Goal: Task Accomplishment & Management: Manage account settings

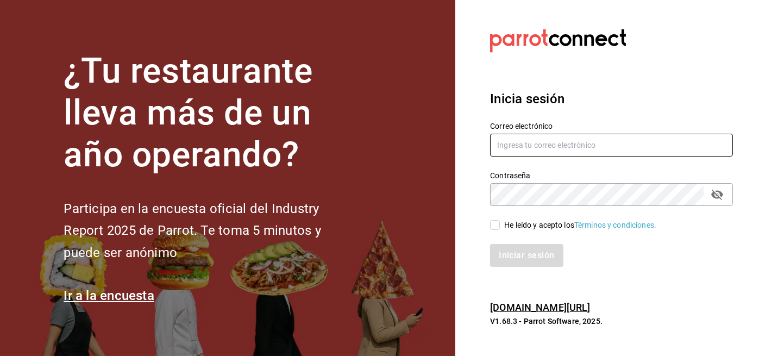
type input "[PERSON_NAME][EMAIL_ADDRESS][PERSON_NAME][PERSON_NAME][DOMAIN_NAME]"
click at [495, 227] on input "He leído y acepto los Términos y condiciones." at bounding box center [495, 225] width 10 height 10
checkbox input "true"
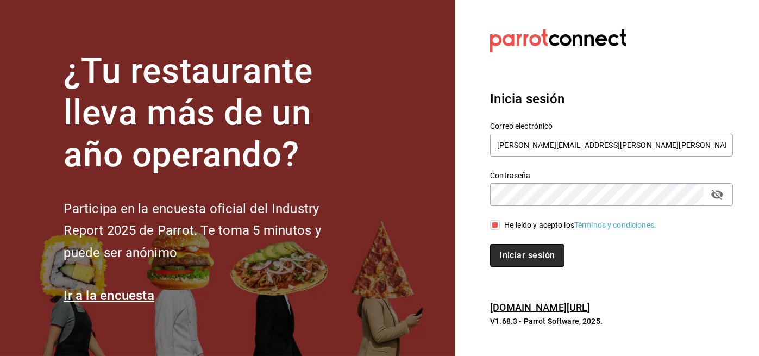
click at [519, 258] on button "Iniciar sesión" at bounding box center [527, 255] width 74 height 23
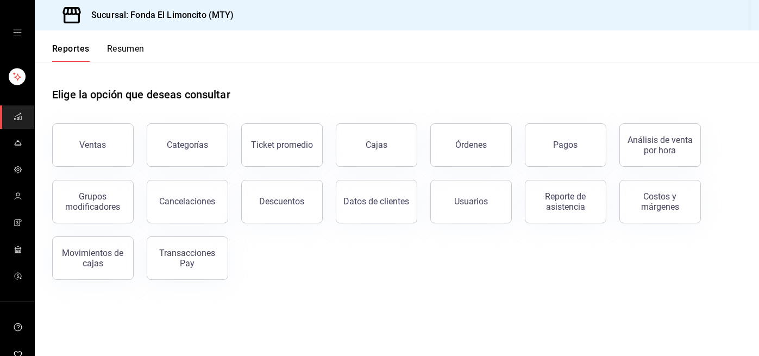
click at [128, 52] on button "Resumen" at bounding box center [126, 52] width 38 height 18
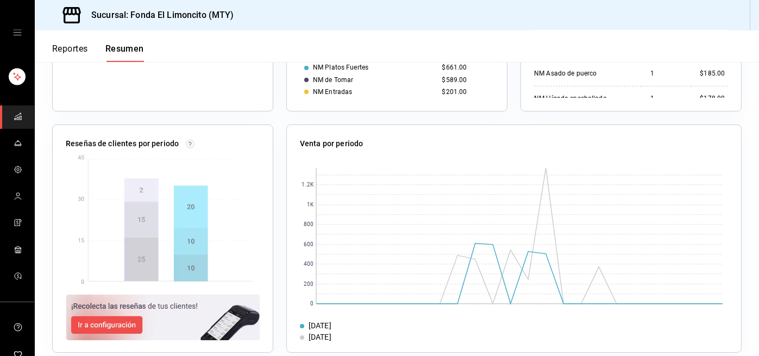
scroll to position [377, 0]
